Goal: Information Seeking & Learning: Learn about a topic

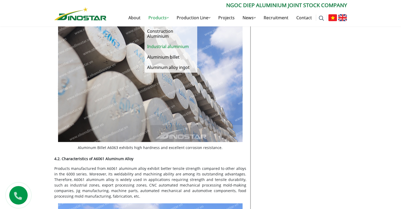
scroll to position [702, 0]
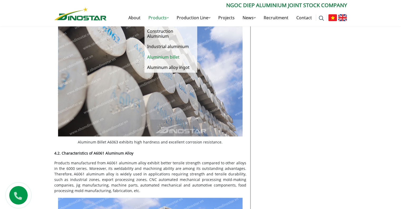
click at [175, 54] on link "Aluminium billet" at bounding box center [171, 57] width 53 height 10
click at [174, 58] on link "Aluminium billet" at bounding box center [171, 57] width 53 height 10
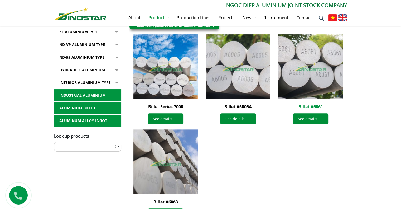
scroll to position [148, 0]
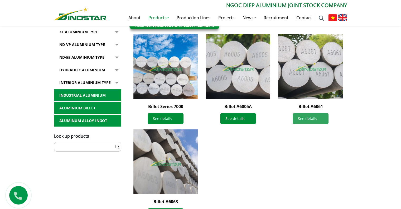
click at [316, 117] on link "See details" at bounding box center [311, 118] width 36 height 11
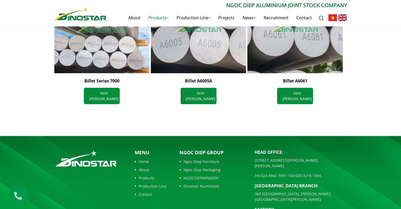
scroll to position [648, 0]
